Goal: Task Accomplishment & Management: Complete application form

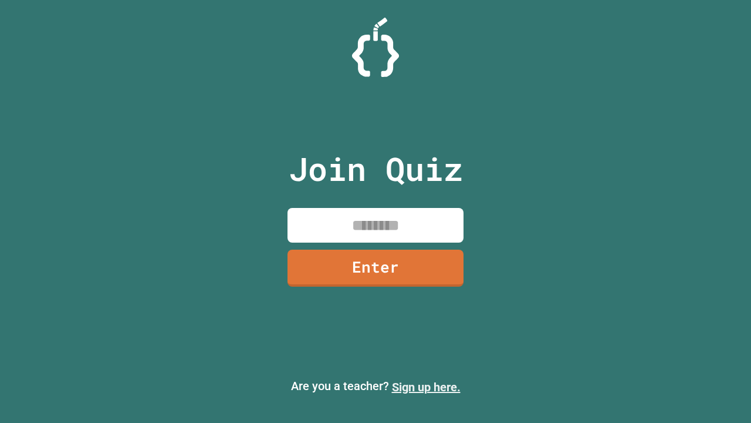
click at [426, 387] on link "Sign up here." at bounding box center [426, 387] width 69 height 14
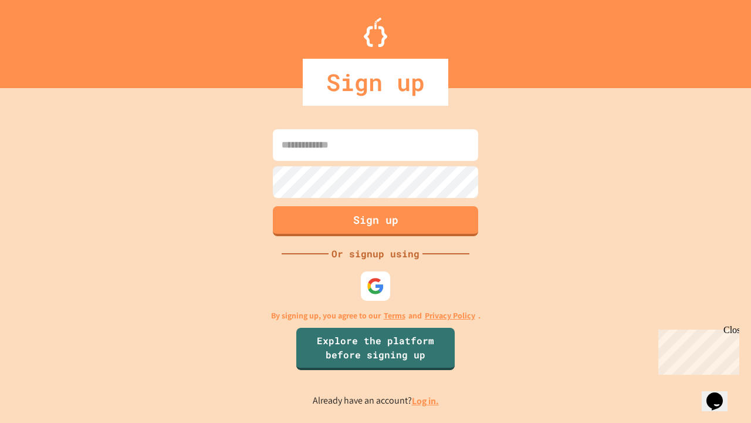
click at [426, 400] on link "Log in." at bounding box center [425, 400] width 27 height 12
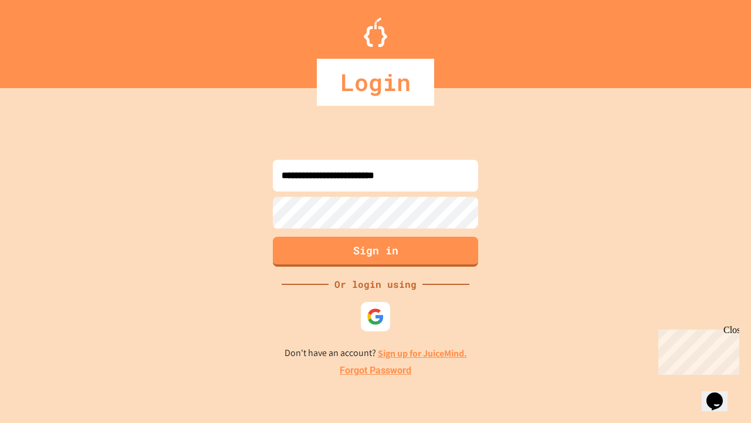
type input "**********"
